Goal: Task Accomplishment & Management: Use online tool/utility

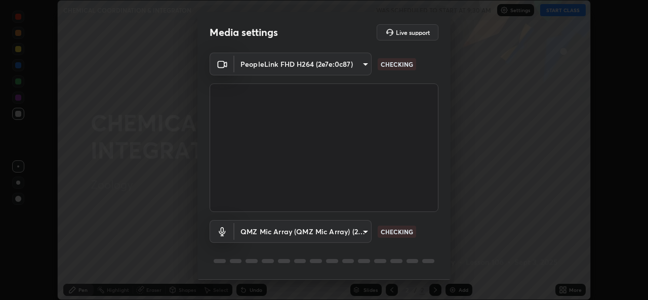
scroll to position [300, 648]
click at [270, 234] on body "Erase all CHEMICAL COORDINATION & INTEGRATON WAS SCHEDULED TO START AT 9:30 AM …" at bounding box center [324, 150] width 648 height 300
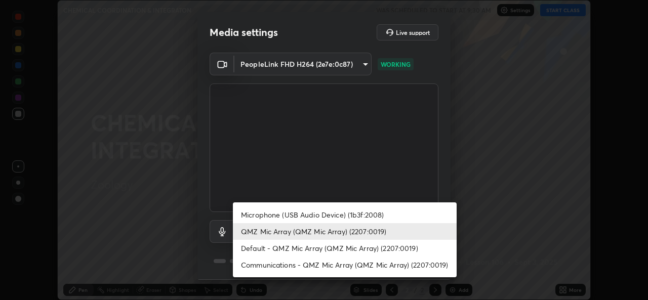
click at [258, 215] on li "Microphone (USB Audio Device) (1b3f:2008)" at bounding box center [345, 215] width 224 height 17
type input "f5f067615661398a21ad841d32bf25d689e62d078d9539fa6b60e7e7534c905c"
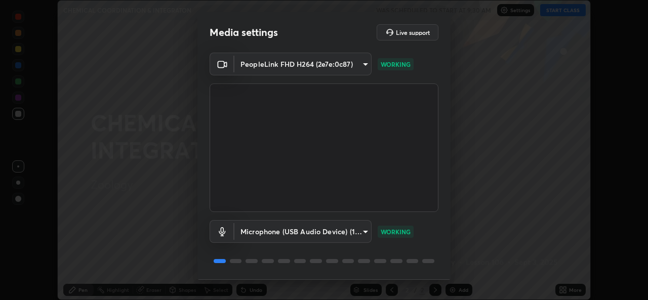
scroll to position [32, 0]
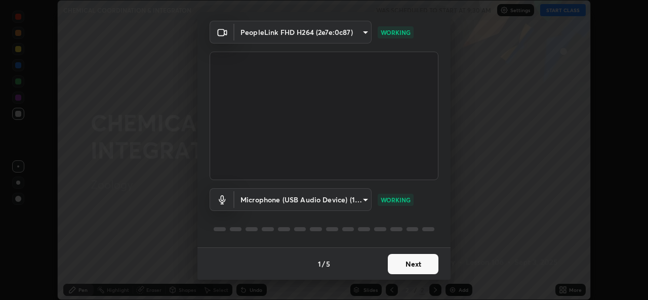
click at [423, 265] on button "Next" at bounding box center [413, 264] width 51 height 20
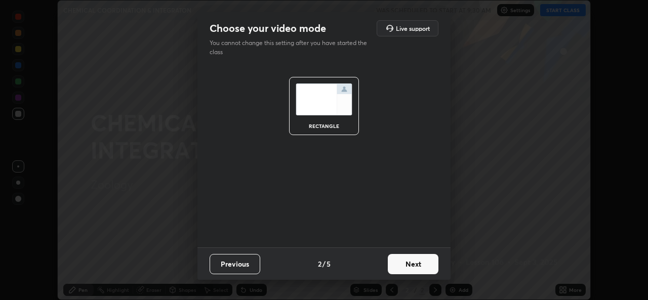
scroll to position [0, 0]
click at [424, 265] on button "Next" at bounding box center [413, 264] width 51 height 20
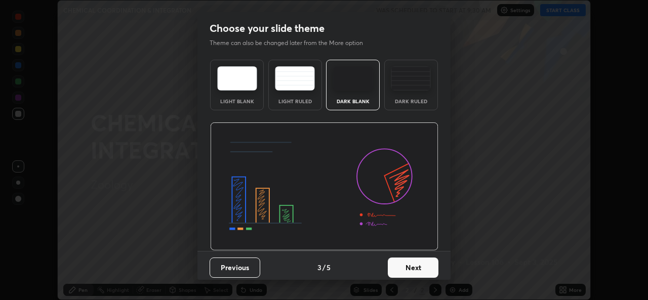
click at [427, 268] on button "Next" at bounding box center [413, 268] width 51 height 20
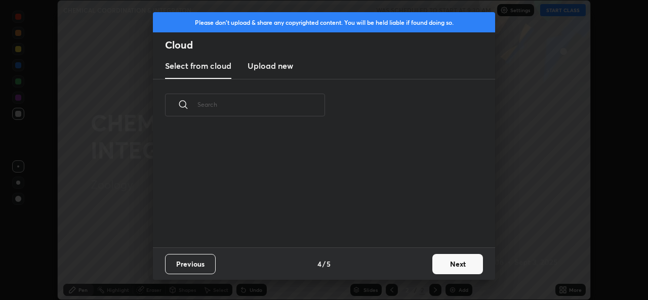
click at [443, 266] on button "Next" at bounding box center [457, 264] width 51 height 20
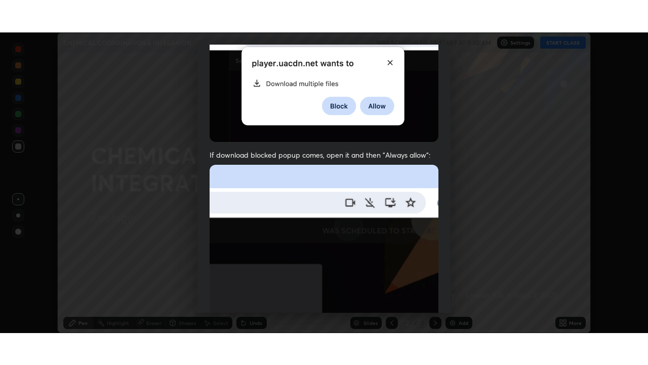
scroll to position [239, 0]
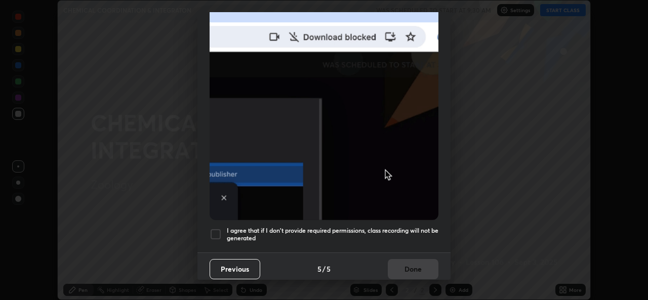
click at [388, 227] on h5 "I agree that if I don't provide required permissions, class recording will not …" at bounding box center [333, 235] width 212 height 16
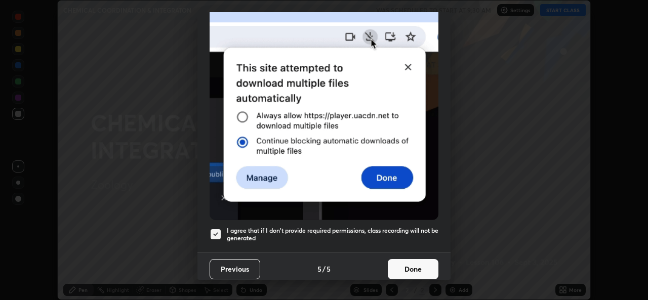
click at [402, 271] on button "Done" at bounding box center [413, 269] width 51 height 20
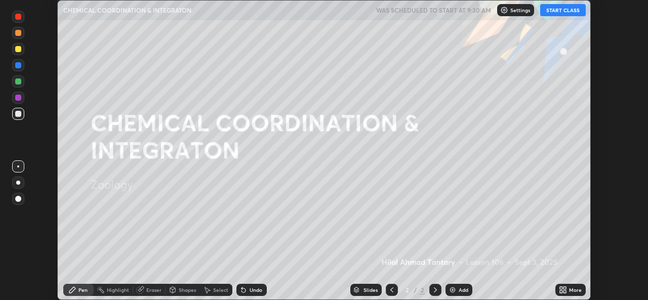
click at [561, 12] on button "START CLASS" at bounding box center [563, 10] width 46 height 12
click at [565, 288] on icon at bounding box center [565, 288] width 3 height 3
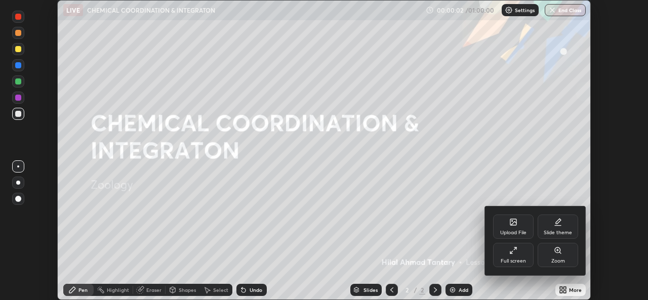
click at [516, 256] on div "Full screen" at bounding box center [513, 255] width 41 height 24
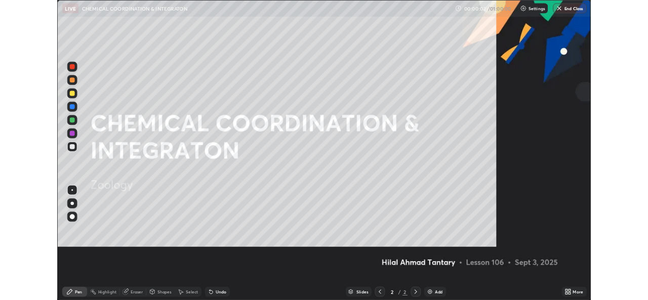
scroll to position [365, 648]
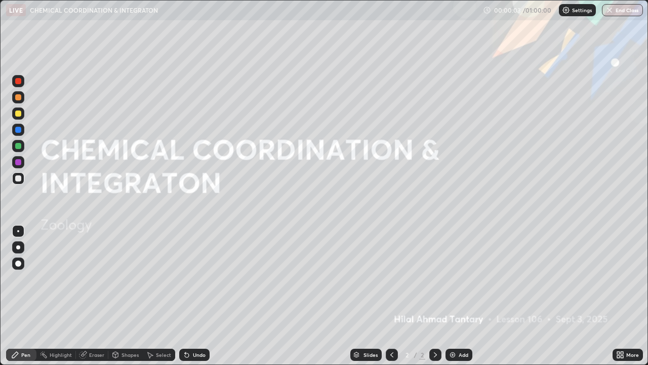
click at [620, 300] on icon at bounding box center [620, 354] width 8 height 8
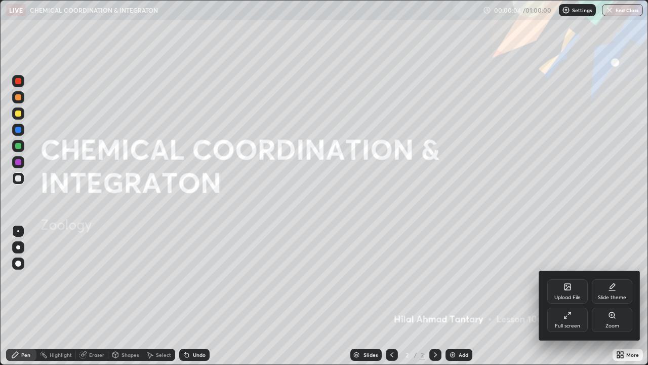
click at [570, 300] on div "Full screen" at bounding box center [567, 325] width 25 height 5
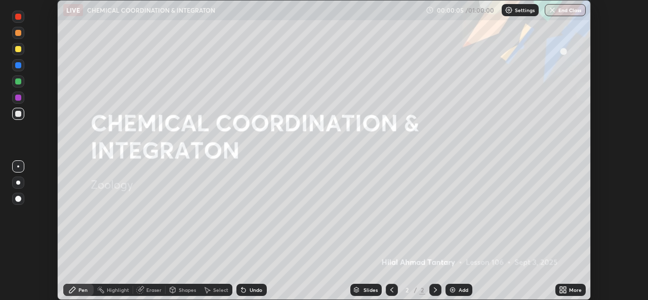
scroll to position [50341, 49993]
click at [253, 286] on div "Undo" at bounding box center [251, 290] width 30 height 12
click at [17, 182] on div at bounding box center [18, 183] width 4 height 4
click at [183, 290] on div "Shapes" at bounding box center [187, 290] width 17 height 5
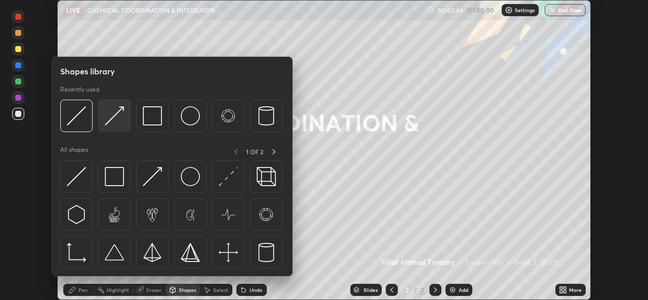
click at [123, 125] on img at bounding box center [114, 115] width 19 height 19
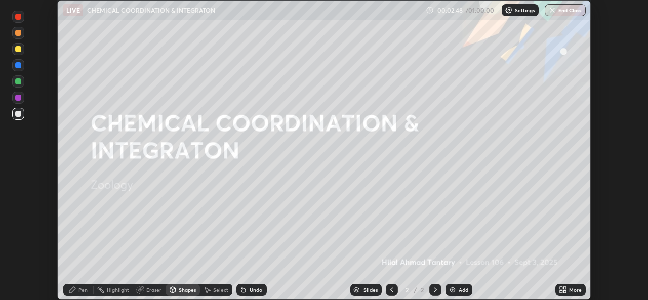
click at [78, 291] on div "Pen" at bounding box center [82, 290] width 9 height 5
click at [17, 36] on div at bounding box center [18, 33] width 12 height 12
click at [180, 292] on div "Shapes" at bounding box center [187, 290] width 17 height 5
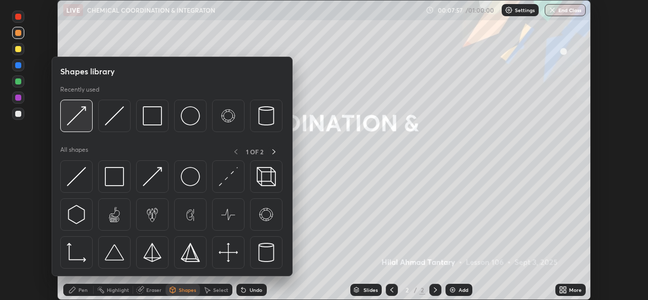
click at [83, 126] on div at bounding box center [76, 116] width 32 height 32
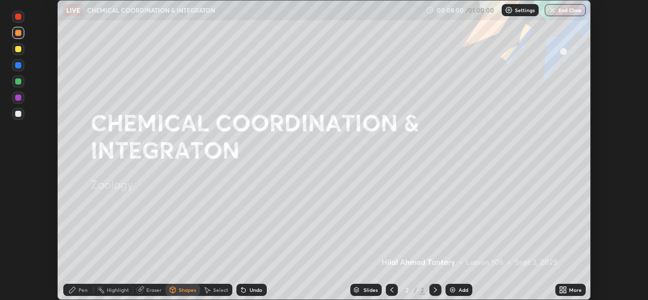
click at [81, 291] on div "Pen" at bounding box center [82, 290] width 9 height 5
click at [82, 291] on div "Pen" at bounding box center [82, 290] width 9 height 5
click at [187, 290] on div "Shapes" at bounding box center [187, 290] width 17 height 5
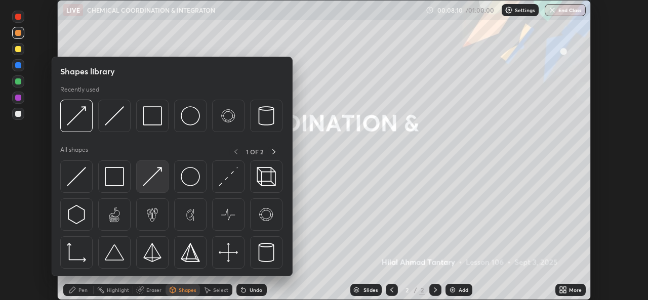
click at [155, 181] on img at bounding box center [152, 176] width 19 height 19
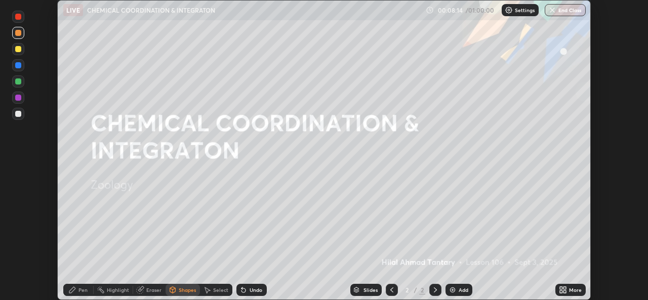
click at [84, 286] on div "Pen" at bounding box center [78, 290] width 30 height 12
click at [178, 295] on div "Shapes" at bounding box center [183, 290] width 34 height 12
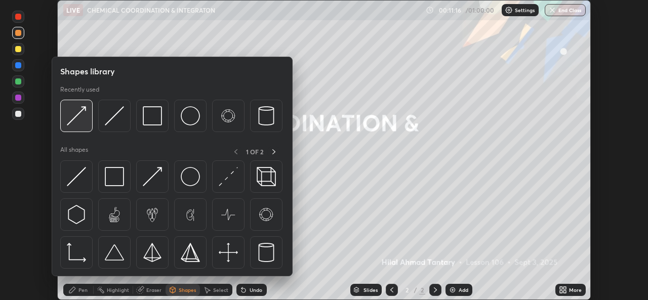
click at [76, 115] on img at bounding box center [76, 115] width 19 height 19
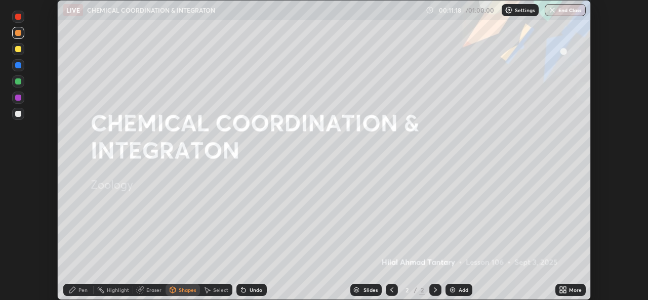
click at [84, 291] on div "Pen" at bounding box center [82, 290] width 9 height 5
click at [20, 49] on div at bounding box center [18, 49] width 6 height 6
click at [183, 290] on div "Shapes" at bounding box center [187, 290] width 17 height 5
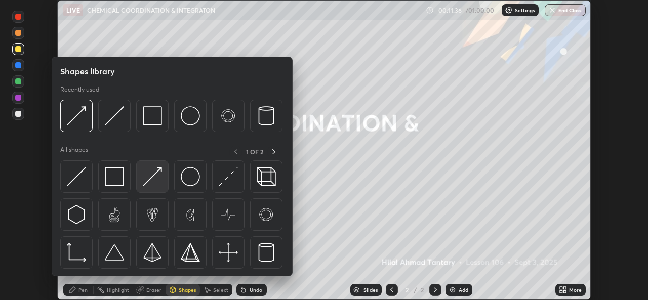
click at [155, 176] on img at bounding box center [152, 176] width 19 height 19
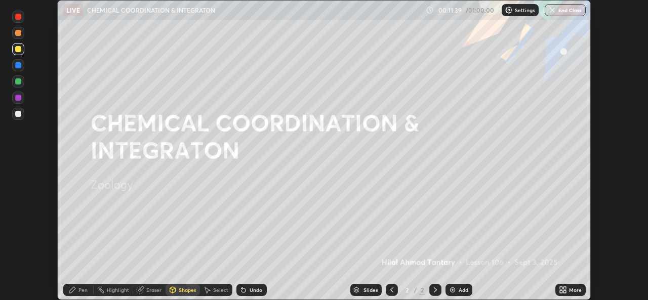
click at [76, 293] on div "Pen" at bounding box center [78, 290] width 30 height 12
click at [18, 15] on div at bounding box center [18, 17] width 6 height 6
click at [181, 290] on div "Shapes" at bounding box center [187, 290] width 17 height 5
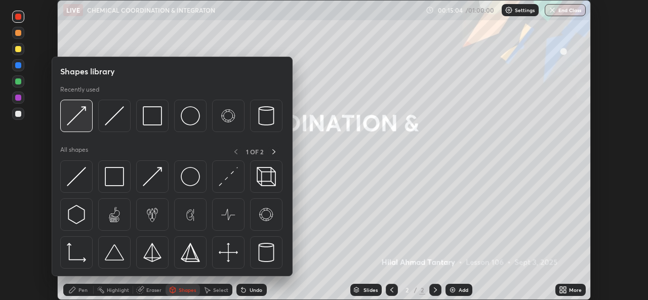
click at [82, 126] on div at bounding box center [76, 116] width 32 height 32
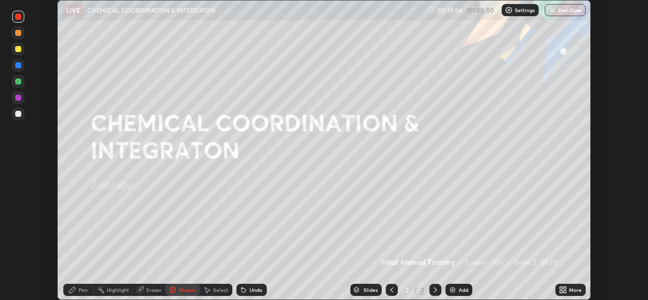
click at [80, 292] on div "Pen" at bounding box center [82, 290] width 9 height 5
click at [449, 291] on img at bounding box center [453, 290] width 8 height 8
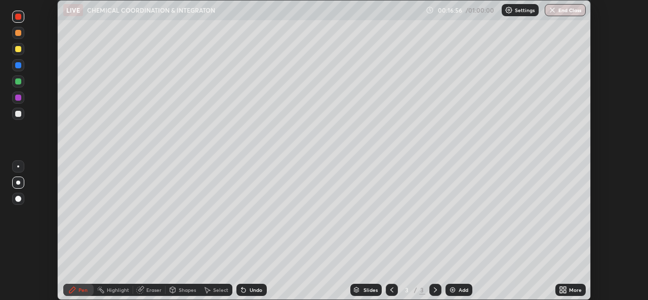
click at [184, 290] on div "Shapes" at bounding box center [187, 290] width 17 height 5
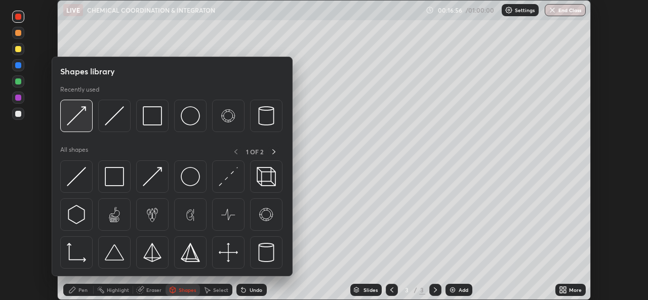
click at [84, 119] on img at bounding box center [76, 115] width 19 height 19
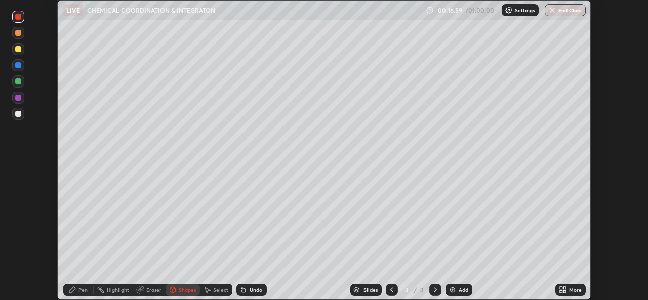
click at [76, 293] on div "Pen" at bounding box center [78, 290] width 30 height 12
click at [20, 113] on div at bounding box center [18, 114] width 6 height 6
click at [181, 289] on div "Shapes" at bounding box center [187, 290] width 17 height 5
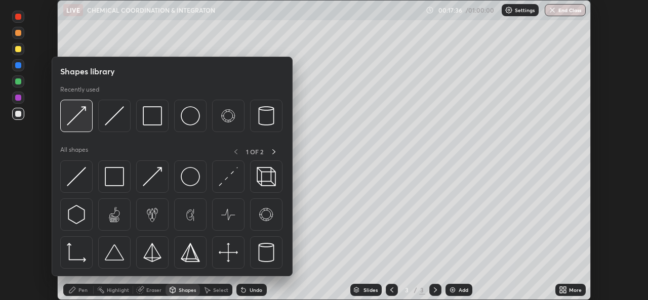
click at [81, 127] on div at bounding box center [76, 116] width 32 height 32
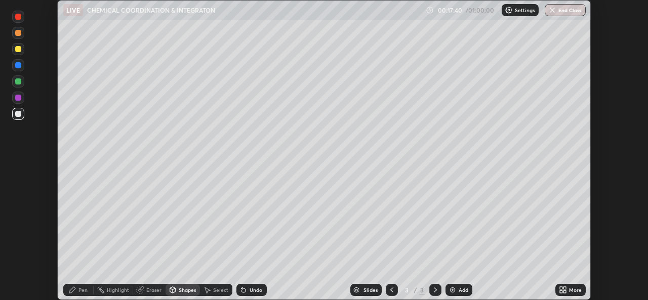
click at [81, 290] on div "Pen" at bounding box center [82, 290] width 9 height 5
click at [19, 65] on div at bounding box center [18, 65] width 6 height 6
click at [146, 292] on div "Eraser" at bounding box center [153, 290] width 15 height 5
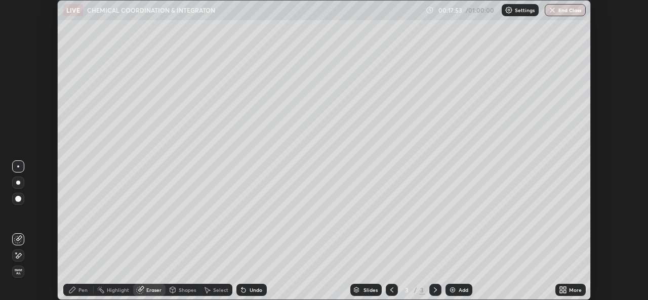
click at [74, 291] on icon at bounding box center [72, 290] width 8 height 8
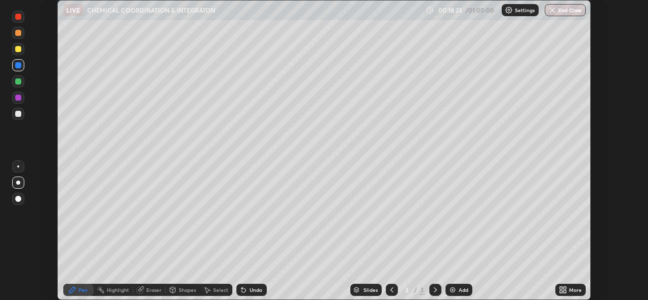
click at [183, 292] on div "Shapes" at bounding box center [187, 290] width 17 height 5
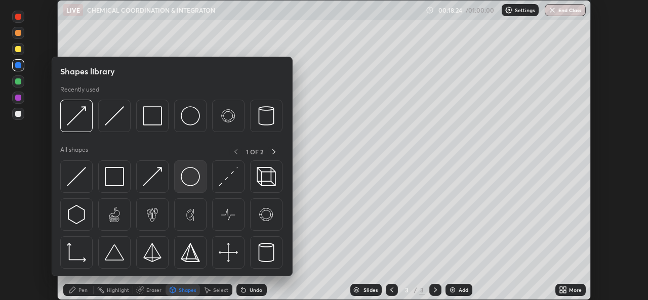
click at [188, 180] on img at bounding box center [190, 176] width 19 height 19
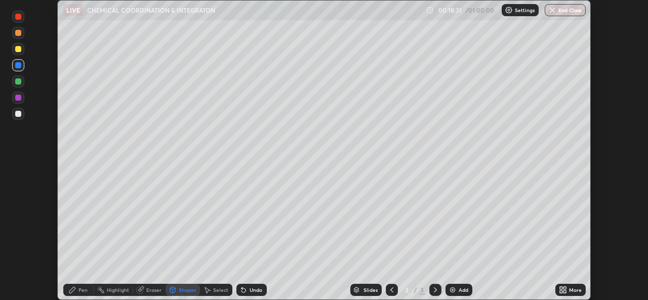
click at [246, 289] on icon at bounding box center [244, 290] width 8 height 8
click at [81, 291] on div "Pen" at bounding box center [82, 290] width 9 height 5
click at [181, 288] on div "Shapes" at bounding box center [187, 290] width 17 height 5
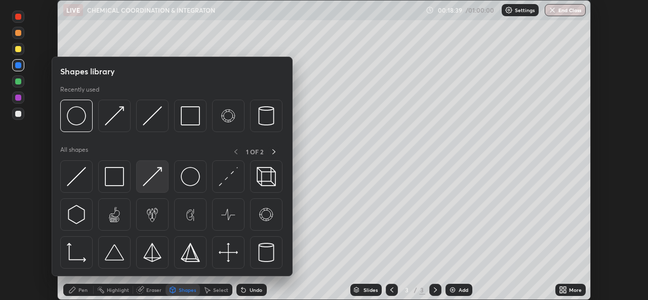
click at [149, 177] on img at bounding box center [152, 176] width 19 height 19
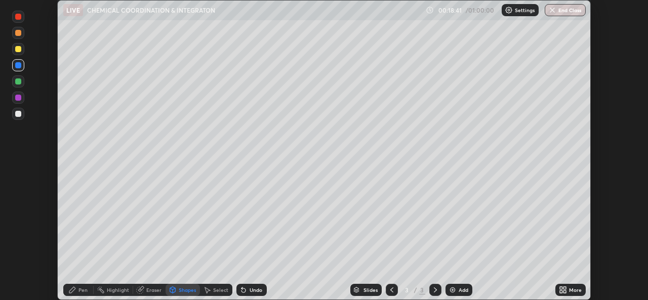
click at [83, 295] on div "Pen" at bounding box center [78, 290] width 30 height 12
click at [183, 291] on div "Shapes" at bounding box center [187, 290] width 17 height 5
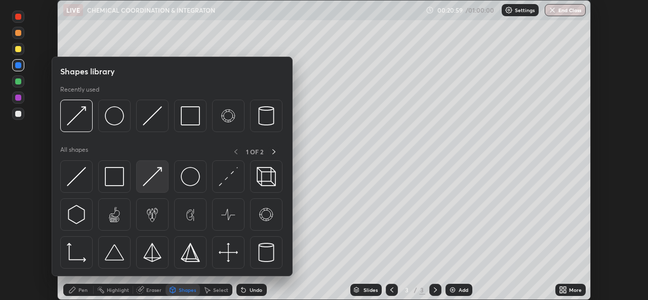
click at [152, 179] on img at bounding box center [152, 176] width 19 height 19
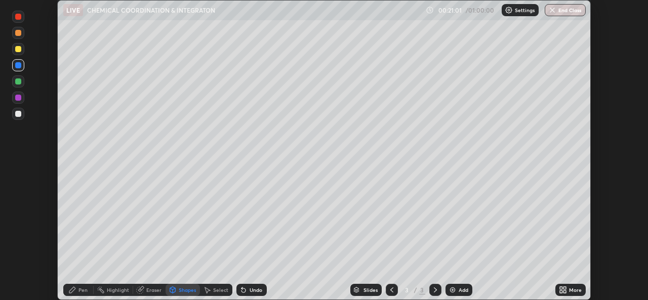
click at [81, 291] on div "Pen" at bounding box center [82, 290] width 9 height 5
click at [185, 291] on div "Shapes" at bounding box center [187, 290] width 17 height 5
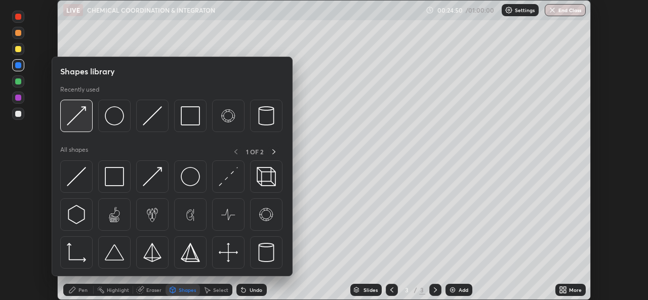
click at [82, 119] on img at bounding box center [76, 115] width 19 height 19
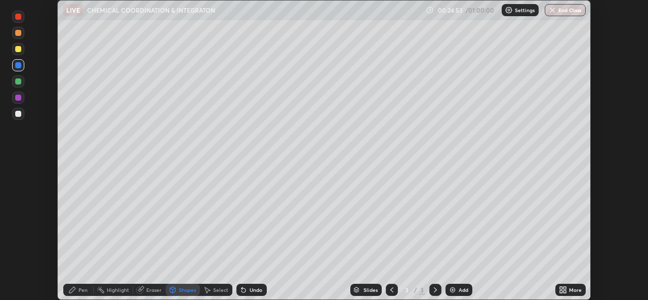
click at [79, 293] on div "Pen" at bounding box center [82, 290] width 9 height 5
click at [18, 32] on div at bounding box center [18, 33] width 6 height 6
click at [183, 291] on div "Shapes" at bounding box center [187, 290] width 17 height 5
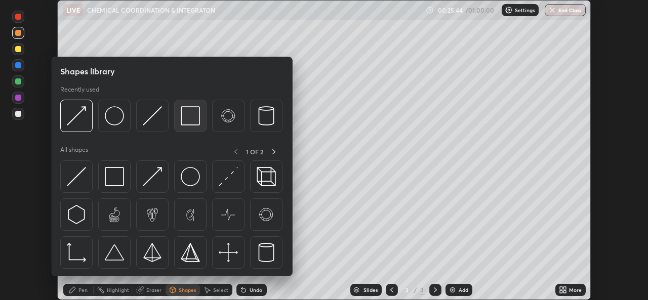
click at [186, 116] on img at bounding box center [190, 115] width 19 height 19
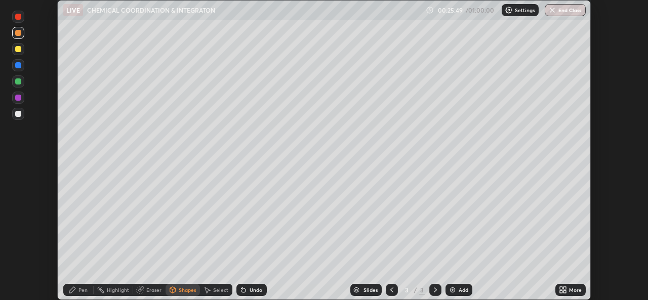
click at [147, 294] on div "Eraser" at bounding box center [149, 290] width 32 height 12
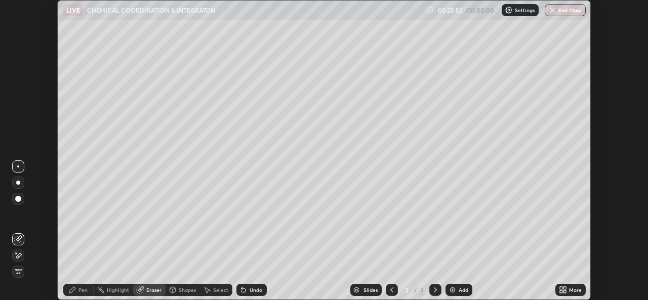
click at [79, 293] on div "Pen" at bounding box center [82, 290] width 9 height 5
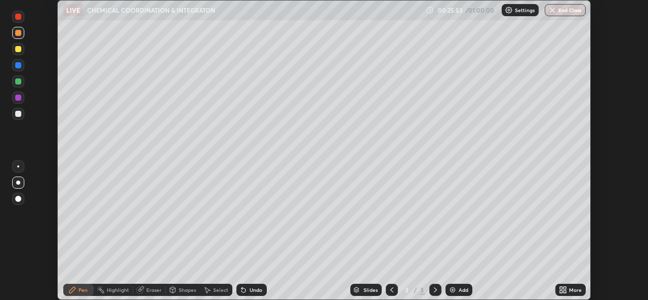
click at [20, 18] on div at bounding box center [18, 17] width 6 height 6
click at [17, 113] on div at bounding box center [18, 114] width 6 height 6
click at [17, 82] on div at bounding box center [18, 81] width 6 height 6
click at [391, 292] on icon at bounding box center [391, 290] width 3 height 5
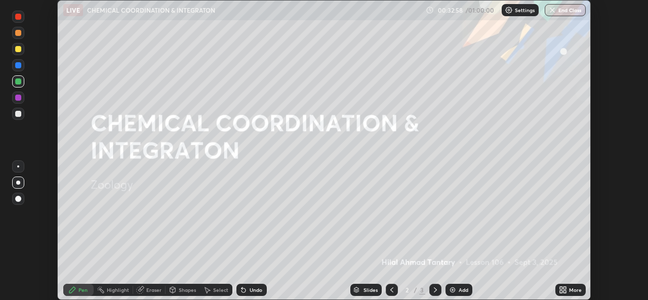
click at [183, 291] on div "Shapes" at bounding box center [187, 290] width 17 height 5
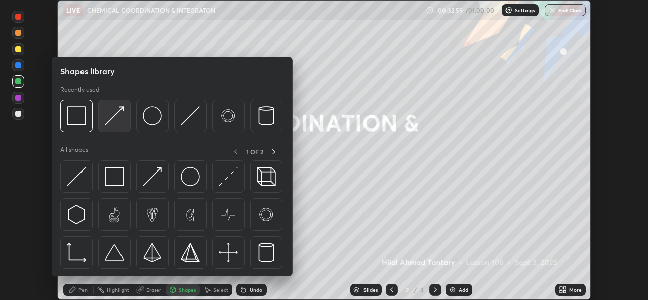
click at [111, 121] on img at bounding box center [114, 115] width 19 height 19
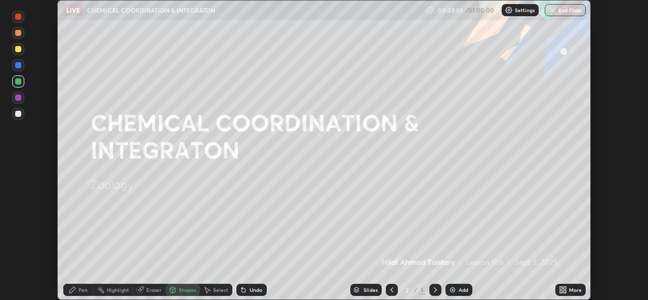
click at [82, 292] on div "Pen" at bounding box center [82, 290] width 9 height 5
click at [437, 292] on icon at bounding box center [435, 290] width 8 height 8
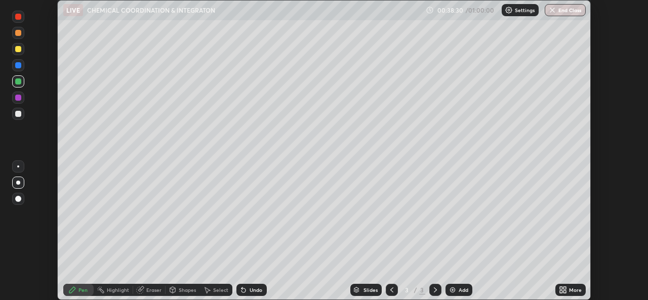
click at [450, 291] on img at bounding box center [453, 290] width 8 height 8
click at [179, 291] on div "Shapes" at bounding box center [187, 290] width 17 height 5
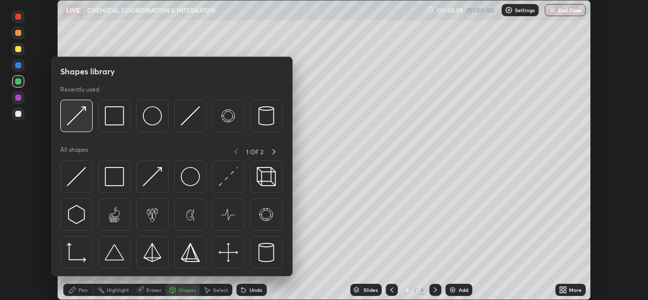
click at [81, 126] on div at bounding box center [76, 116] width 32 height 32
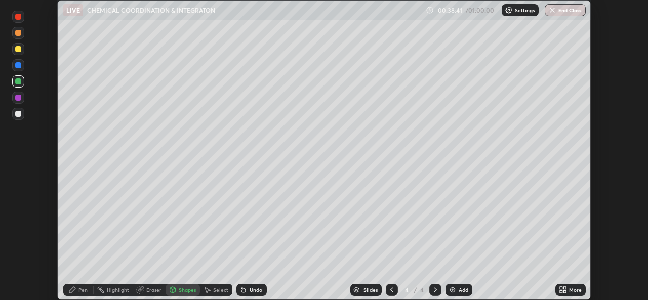
click at [82, 289] on div "Pen" at bounding box center [82, 290] width 9 height 5
click at [187, 291] on div "Shapes" at bounding box center [187, 290] width 17 height 5
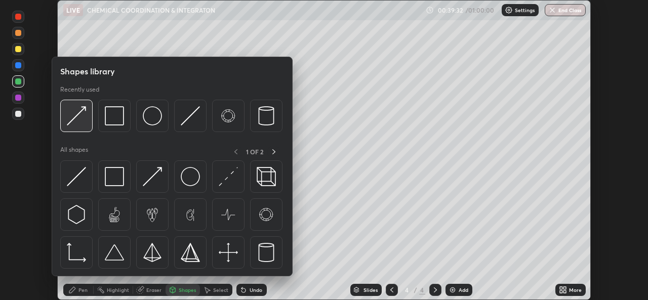
click at [83, 123] on img at bounding box center [76, 115] width 19 height 19
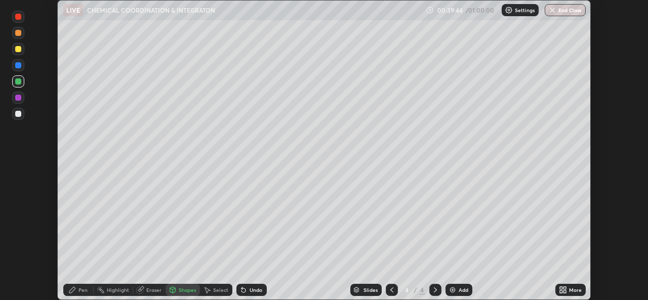
click at [179, 290] on div "Shapes" at bounding box center [187, 290] width 17 height 5
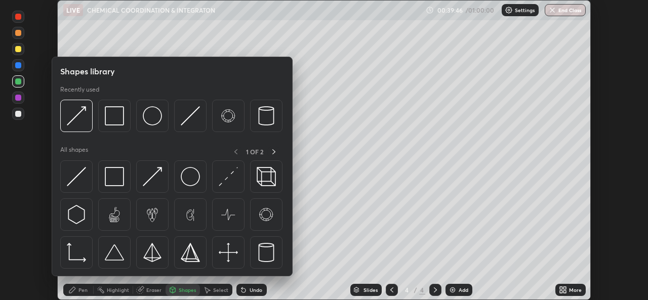
click at [19, 116] on div at bounding box center [18, 114] width 6 height 6
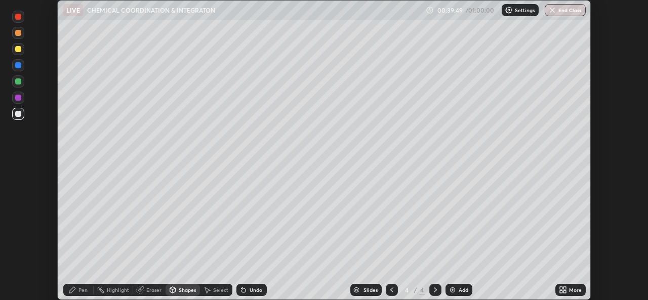
click at [250, 291] on div "Undo" at bounding box center [256, 290] width 13 height 5
click at [78, 289] on div "Pen" at bounding box center [82, 290] width 9 height 5
click at [182, 290] on div "Shapes" at bounding box center [187, 290] width 17 height 5
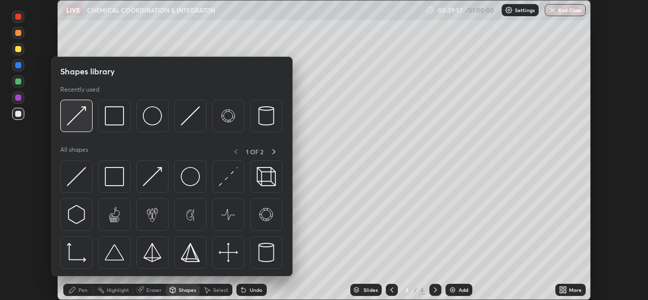
click at [75, 121] on img at bounding box center [76, 115] width 19 height 19
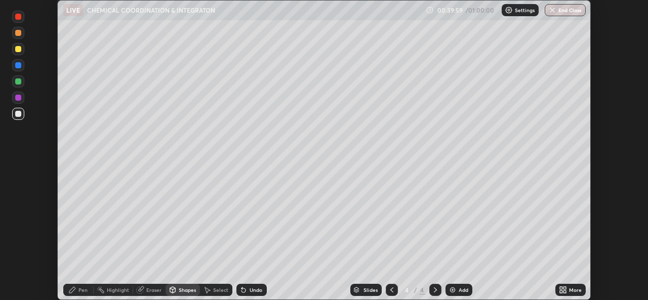
click at [81, 290] on div "Pen" at bounding box center [82, 290] width 9 height 5
click at [15, 34] on div at bounding box center [18, 33] width 6 height 6
click at [19, 64] on div at bounding box center [18, 65] width 6 height 6
click at [183, 290] on div "Shapes" at bounding box center [187, 290] width 17 height 5
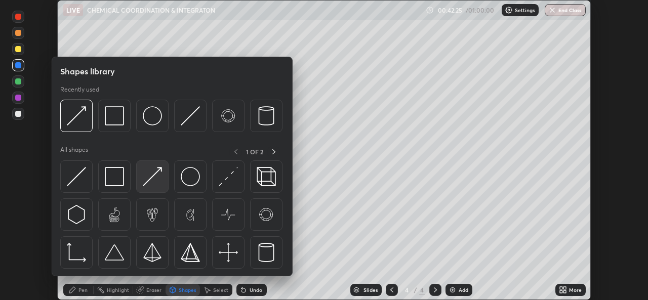
click at [148, 179] on img at bounding box center [152, 176] width 19 height 19
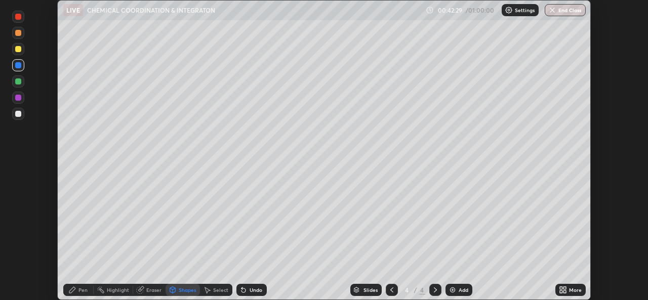
click at [78, 286] on div "Pen" at bounding box center [78, 290] width 30 height 12
click at [181, 294] on div "Shapes" at bounding box center [183, 290] width 34 height 12
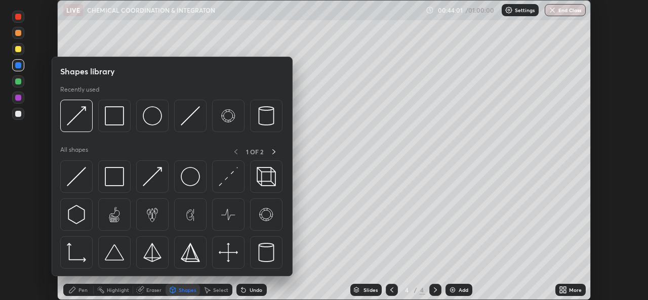
click at [84, 290] on div "Pen" at bounding box center [82, 290] width 9 height 5
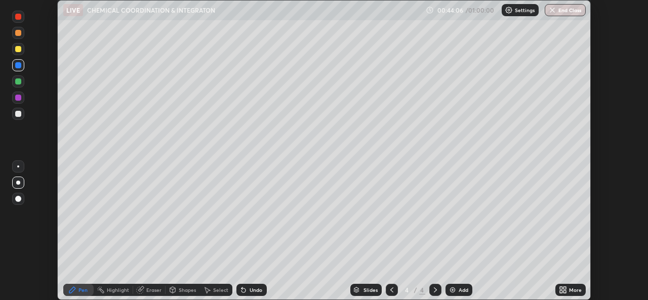
click at [184, 289] on div "Shapes" at bounding box center [187, 290] width 17 height 5
click at [79, 291] on div "Pen" at bounding box center [82, 290] width 9 height 5
click at [218, 292] on div "Select" at bounding box center [220, 290] width 15 height 5
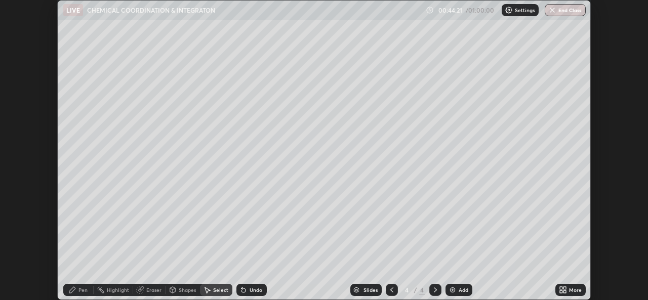
click at [245, 291] on icon at bounding box center [244, 290] width 8 height 8
click at [247, 291] on div "Undo" at bounding box center [251, 290] width 30 height 12
click at [83, 290] on div "Pen" at bounding box center [82, 290] width 9 height 5
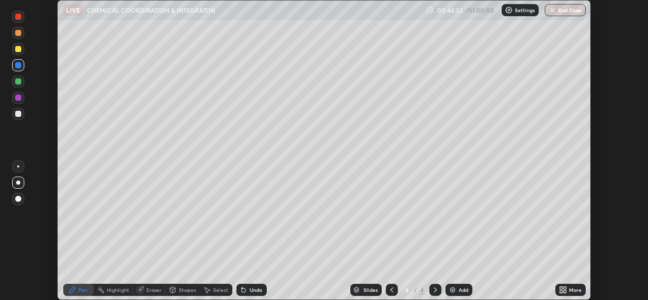
click at [179, 291] on div "Shapes" at bounding box center [187, 290] width 17 height 5
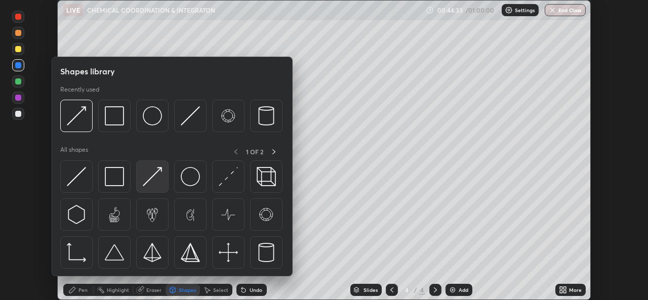
click at [153, 183] on img at bounding box center [152, 176] width 19 height 19
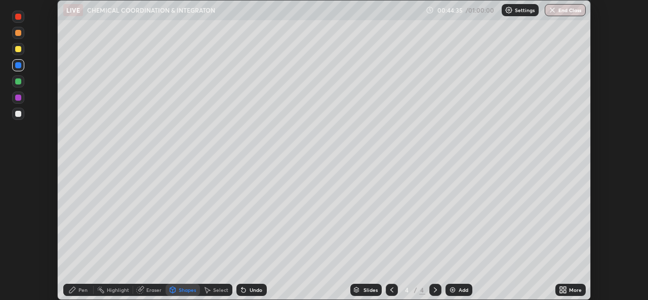
click at [81, 292] on div "Pen" at bounding box center [82, 290] width 9 height 5
click at [17, 49] on div at bounding box center [18, 49] width 6 height 6
click at [17, 96] on div at bounding box center [18, 98] width 6 height 6
click at [182, 290] on div "Shapes" at bounding box center [187, 290] width 17 height 5
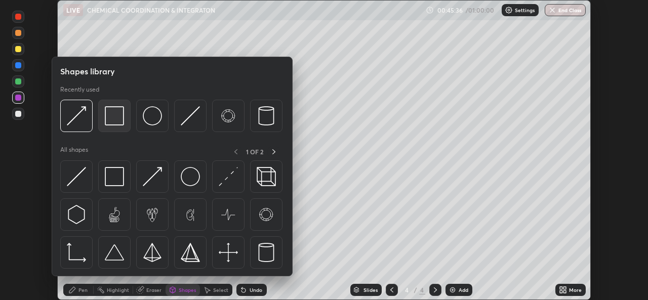
click at [120, 126] on div at bounding box center [114, 116] width 32 height 32
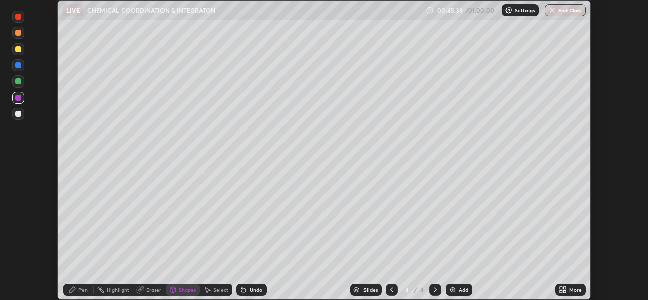
click at [247, 291] on div "Undo" at bounding box center [251, 290] width 30 height 12
click at [252, 291] on div "Undo" at bounding box center [256, 290] width 13 height 5
click at [75, 291] on icon at bounding box center [72, 290] width 8 height 8
click at [453, 294] on img at bounding box center [453, 290] width 8 height 8
click at [179, 293] on div "Shapes" at bounding box center [187, 290] width 17 height 5
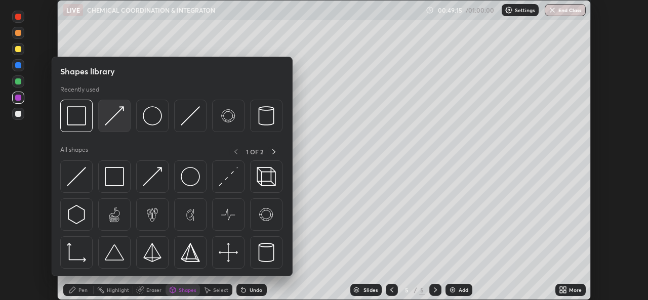
click at [111, 127] on div at bounding box center [114, 116] width 32 height 32
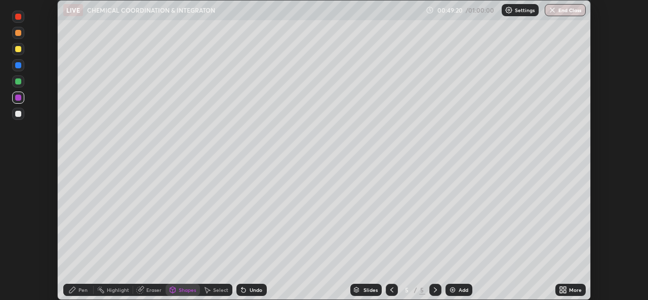
click at [80, 292] on div "Pen" at bounding box center [82, 290] width 9 height 5
click at [19, 114] on div at bounding box center [18, 114] width 6 height 6
click at [179, 290] on div "Shapes" at bounding box center [187, 290] width 17 height 5
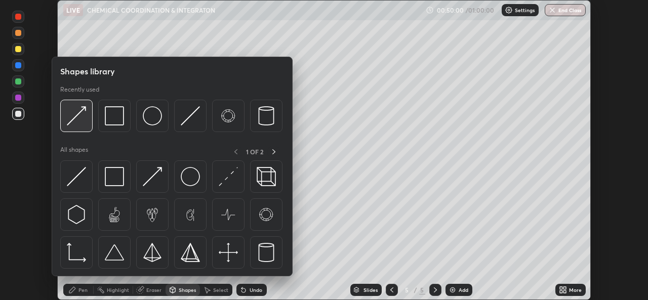
click at [78, 124] on img at bounding box center [76, 115] width 19 height 19
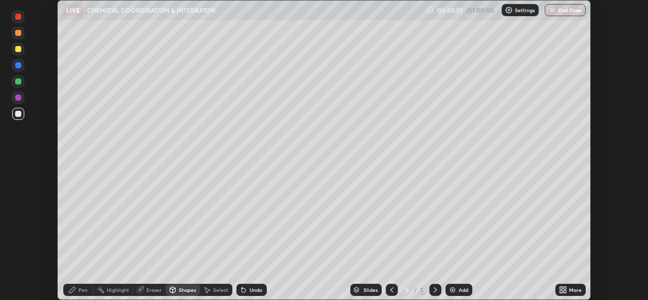
click at [83, 290] on div "Pen" at bounding box center [82, 290] width 9 height 5
click at [185, 290] on div "Shapes" at bounding box center [187, 290] width 17 height 5
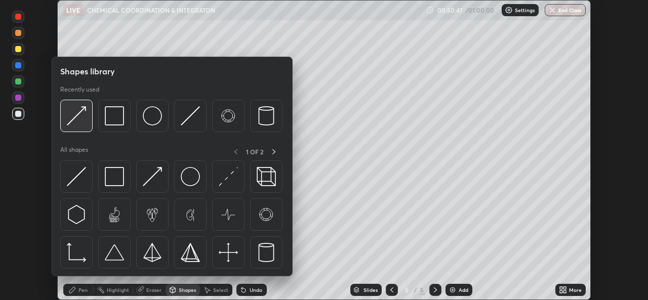
click at [78, 128] on div at bounding box center [76, 116] width 32 height 32
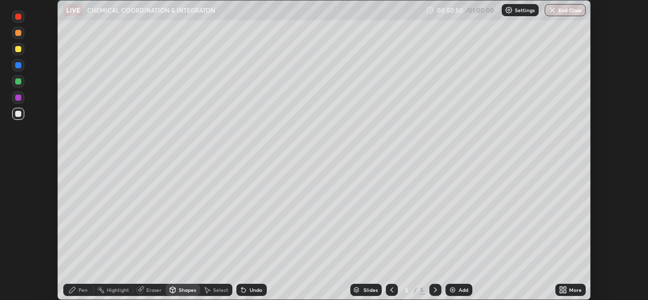
click at [85, 292] on div "Pen" at bounding box center [82, 290] width 9 height 5
click at [183, 290] on div "Shapes" at bounding box center [187, 290] width 17 height 5
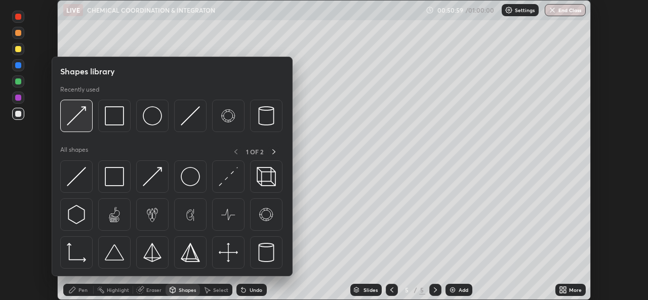
click at [72, 123] on img at bounding box center [76, 115] width 19 height 19
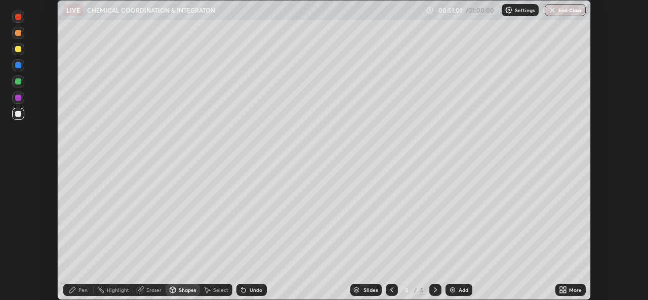
click at [87, 289] on div "Pen" at bounding box center [82, 290] width 9 height 5
click at [186, 290] on div "Shapes" at bounding box center [187, 290] width 17 height 5
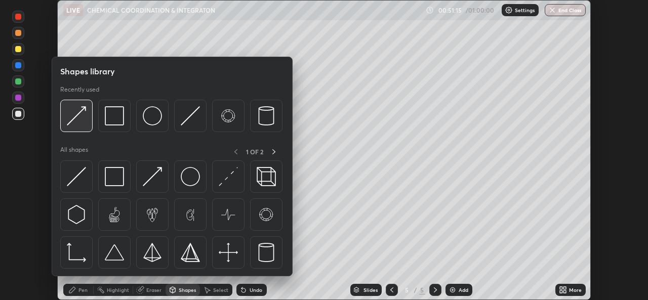
click at [70, 127] on div at bounding box center [76, 116] width 32 height 32
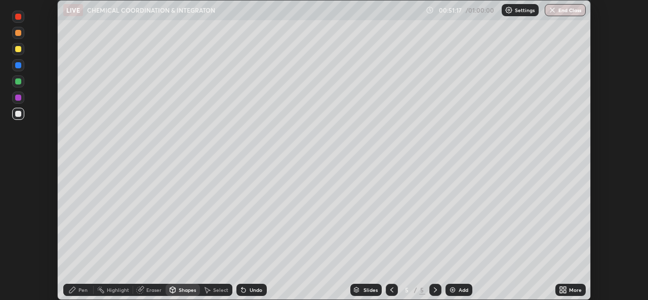
click at [83, 292] on div "Pen" at bounding box center [82, 290] width 9 height 5
click at [179, 291] on div "Shapes" at bounding box center [187, 290] width 17 height 5
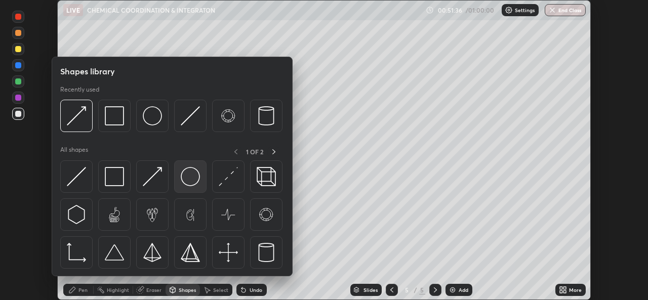
click at [184, 177] on img at bounding box center [190, 176] width 19 height 19
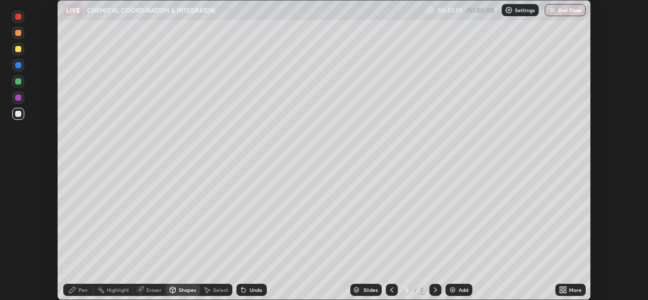
click at [179, 291] on div "Shapes" at bounding box center [187, 290] width 17 height 5
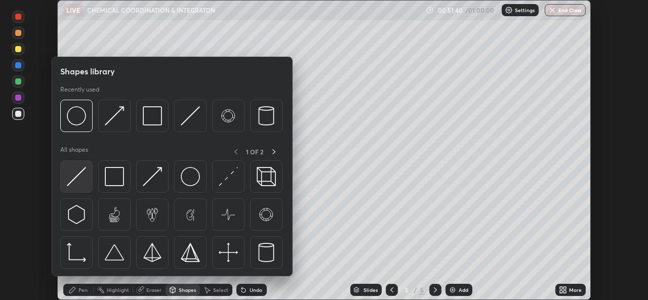
click at [80, 179] on img at bounding box center [76, 176] width 19 height 19
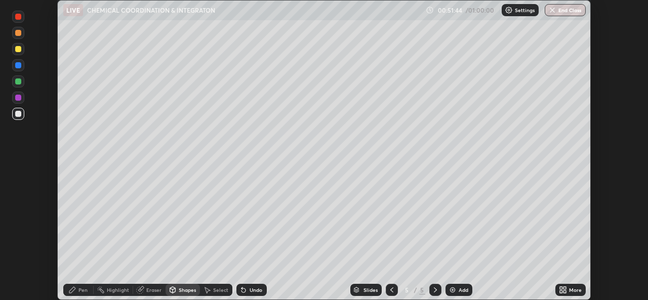
click at [248, 292] on div "Undo" at bounding box center [251, 290] width 30 height 12
click at [20, 19] on div at bounding box center [18, 17] width 6 height 6
click at [17, 115] on div at bounding box center [18, 114] width 6 height 6
click at [74, 290] on icon at bounding box center [72, 290] width 6 height 6
click at [18, 17] on div at bounding box center [18, 17] width 6 height 6
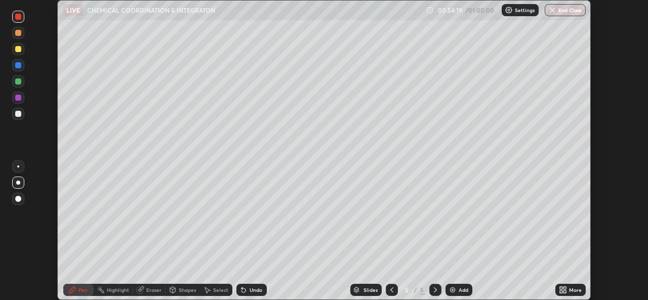
click at [19, 84] on div at bounding box center [18, 81] width 6 height 6
click at [179, 291] on div "Shapes" at bounding box center [187, 290] width 17 height 5
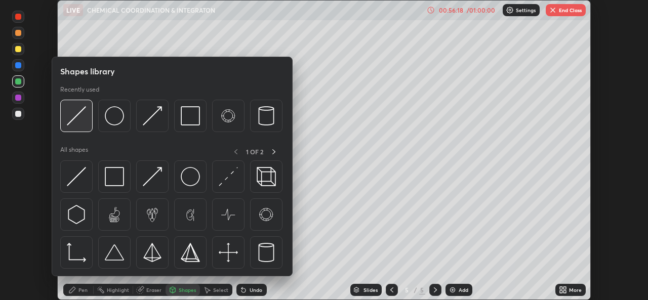
click at [83, 126] on div at bounding box center [76, 116] width 32 height 32
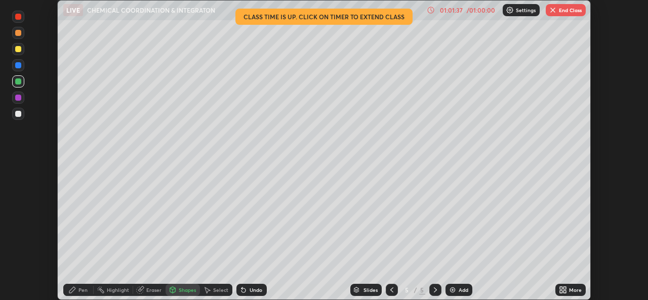
click at [562, 8] on button "End Class" at bounding box center [566, 10] width 40 height 12
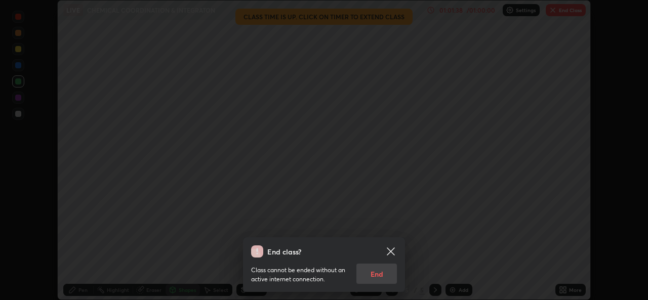
click at [381, 275] on div "Class cannot be ended without an active internet connection. End" at bounding box center [324, 271] width 146 height 26
click at [381, 273] on div "Class cannot be ended without an active internet connection. End" at bounding box center [324, 271] width 146 height 26
click at [392, 253] on icon at bounding box center [391, 252] width 8 height 8
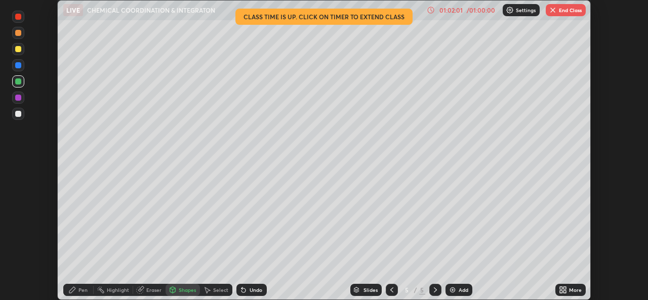
click at [563, 9] on button "End Class" at bounding box center [566, 10] width 40 height 12
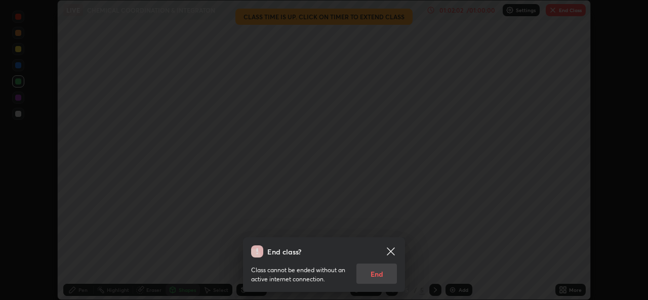
click at [378, 273] on div "Class cannot be ended without an active internet connection. End" at bounding box center [324, 271] width 146 height 26
click at [379, 275] on div "Class cannot be ended without an active internet connection. End" at bounding box center [324, 271] width 146 height 26
click at [380, 275] on div "Class cannot be ended without an active internet connection. End" at bounding box center [324, 271] width 146 height 26
click at [391, 252] on icon at bounding box center [391, 252] width 8 height 8
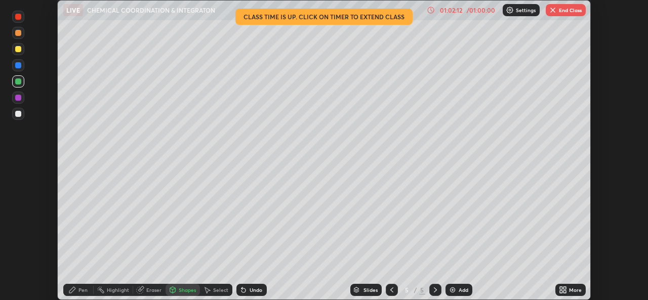
click at [556, 16] on button "End Class" at bounding box center [566, 10] width 40 height 12
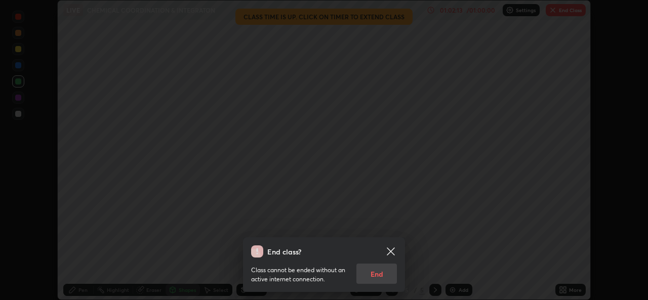
click at [379, 281] on div "Class cannot be ended without an active internet connection. End" at bounding box center [324, 271] width 146 height 26
click at [384, 277] on div "Class cannot be ended without an active internet connection. End" at bounding box center [324, 271] width 146 height 26
click at [382, 273] on div "Class cannot be ended without an active internet connection. End" at bounding box center [324, 271] width 146 height 26
click at [381, 276] on div "Class cannot be ended without an active internet connection. End" at bounding box center [324, 271] width 146 height 26
click at [382, 274] on div "Class cannot be ended without an active internet connection. End" at bounding box center [324, 271] width 146 height 26
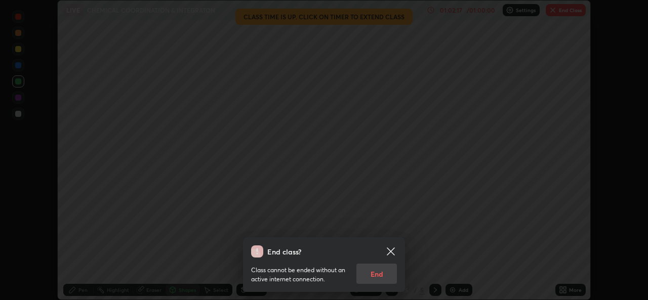
click at [391, 247] on icon at bounding box center [391, 252] width 12 height 12
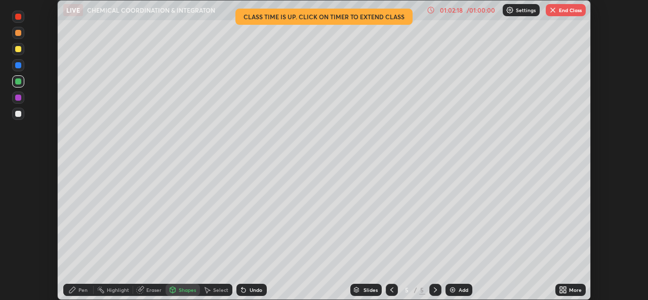
click at [561, 12] on button "End Class" at bounding box center [566, 10] width 40 height 12
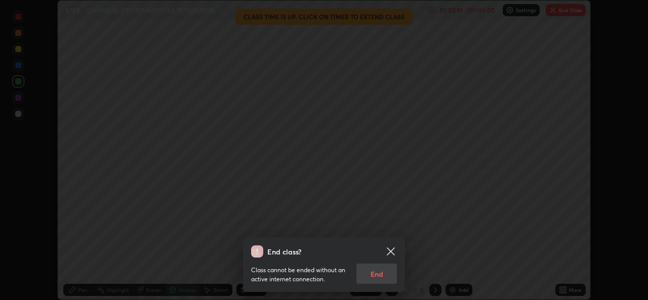
click at [389, 273] on div "Class cannot be ended without an active internet connection. End" at bounding box center [324, 271] width 146 height 26
